Goal: Information Seeking & Learning: Learn about a topic

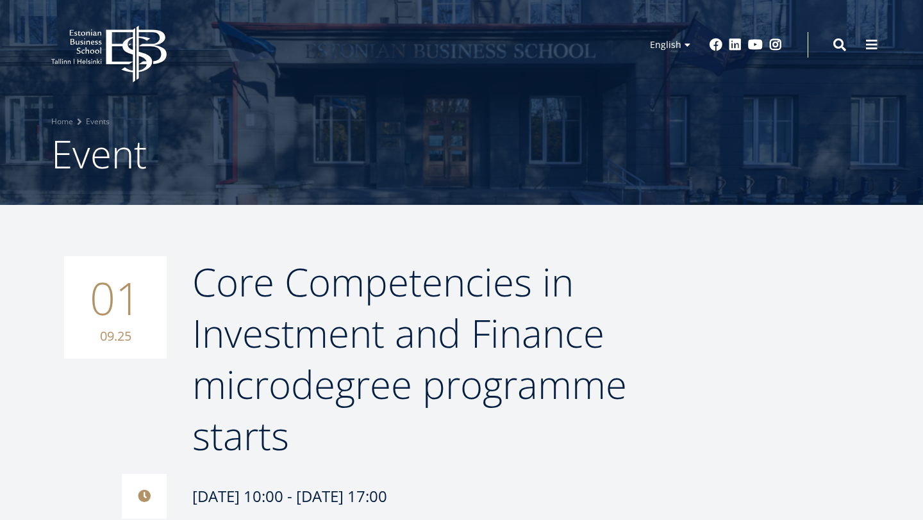
click at [110, 35] on icon at bounding box center [136, 54] width 60 height 57
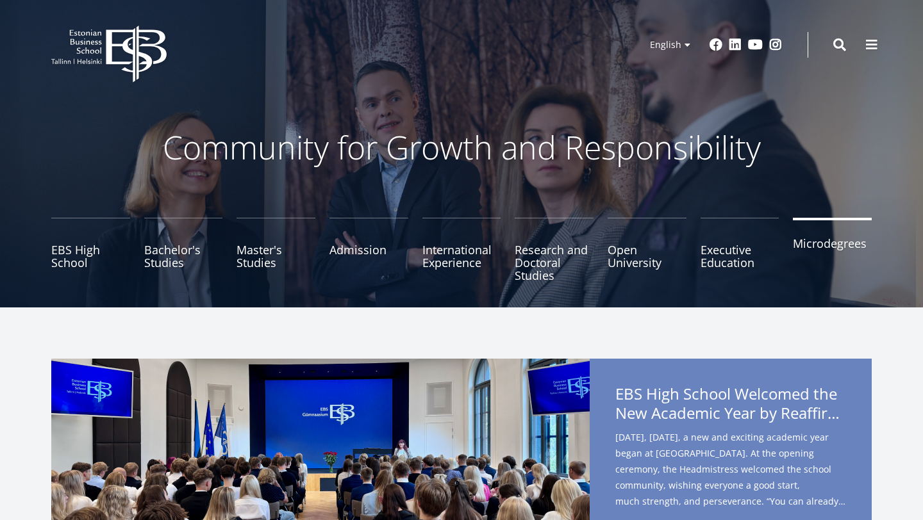
click at [817, 249] on link "Microdegrees" at bounding box center [832, 250] width 79 height 64
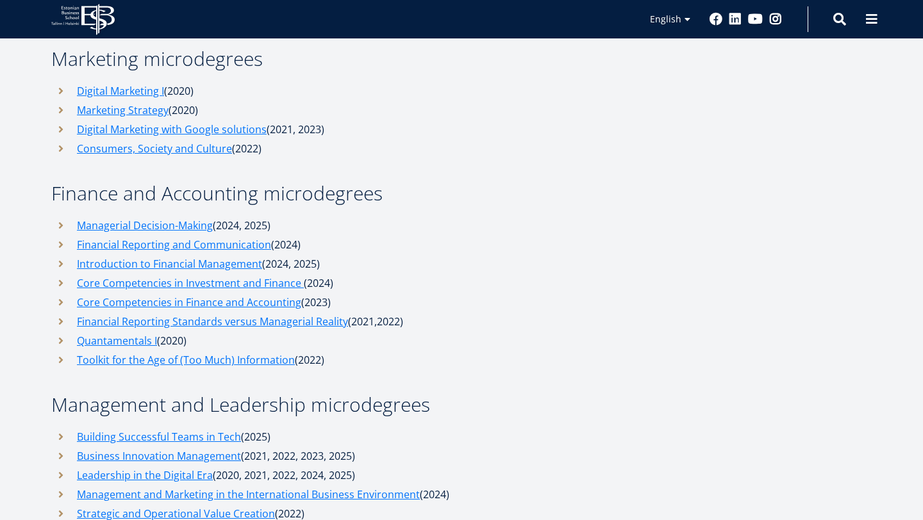
scroll to position [4928, 0]
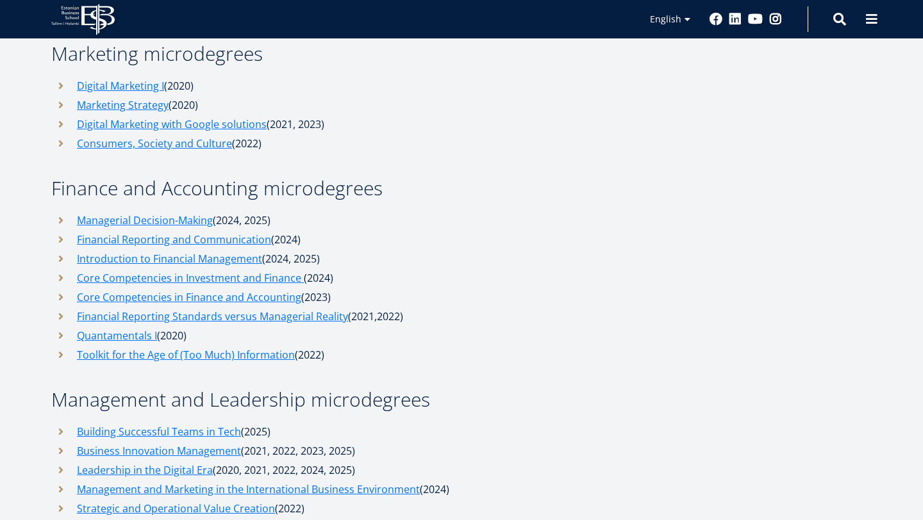
drag, startPoint x: 267, startPoint y: 243, endPoint x: 922, endPoint y: 327, distance: 661.1
click at [267, 269] on link "Core Competencies in Investment and Finance" at bounding box center [189, 278] width 224 height 19
